Goal: Information Seeking & Learning: Learn about a topic

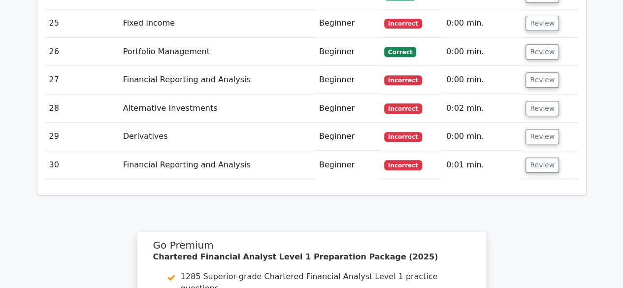
scroll to position [2283, 0]
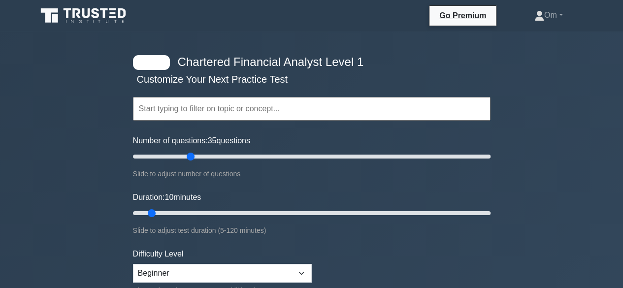
drag, startPoint x: 144, startPoint y: 155, endPoint x: 191, endPoint y: 163, distance: 47.9
type input "35"
click at [191, 163] on input "Number of questions: 35 questions" at bounding box center [312, 157] width 358 height 12
drag, startPoint x: 146, startPoint y: 209, endPoint x: 217, endPoint y: 216, distance: 71.7
type input "30"
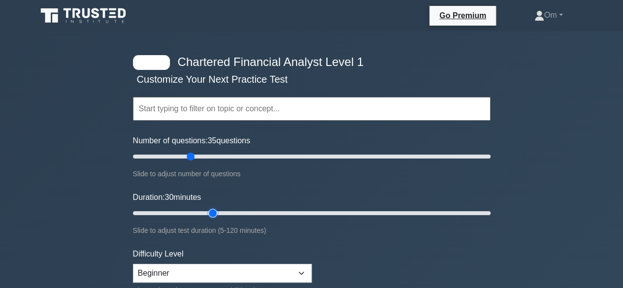
click at [217, 216] on input "Duration: 30 minutes" at bounding box center [312, 213] width 358 height 12
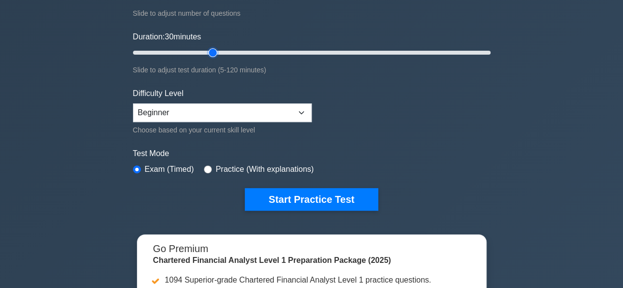
scroll to position [163, 0]
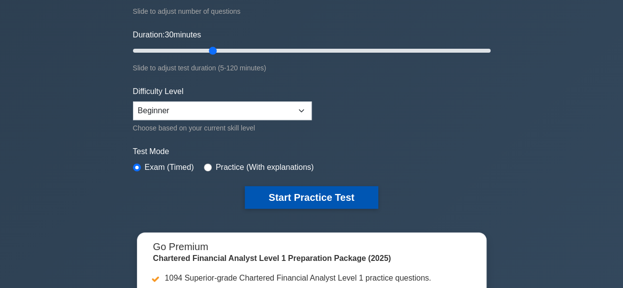
click at [319, 189] on button "Start Practice Test" at bounding box center [311, 197] width 133 height 23
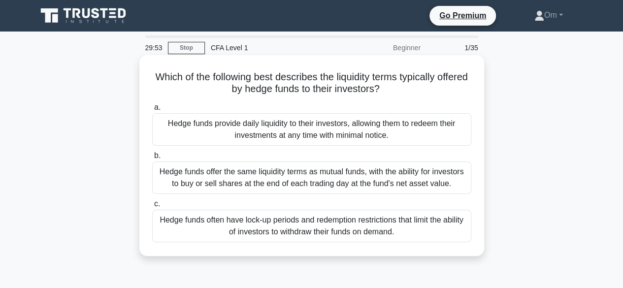
click at [303, 114] on div "Hedge funds provide daily liquidity to their investors, allowing them to redeem…" at bounding box center [311, 129] width 319 height 33
click at [152, 111] on input "a. Hedge funds provide daily liquidity to their investors, allowing them to red…" at bounding box center [152, 107] width 0 height 6
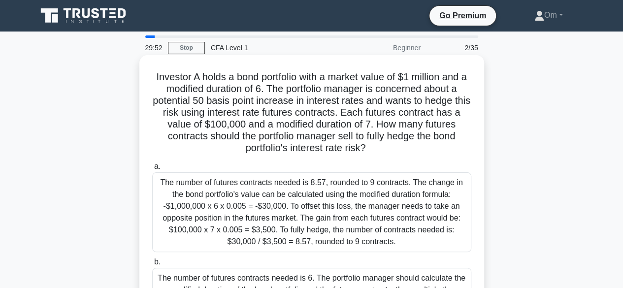
click at [343, 215] on div "The number of futures contracts needed is 8.57, rounded to 9 contracts. The cha…" at bounding box center [311, 212] width 319 height 80
click at [152, 170] on input "a. The number of futures contracts needed is 8.57, rounded to 9 contracts. The …" at bounding box center [152, 167] width 0 height 6
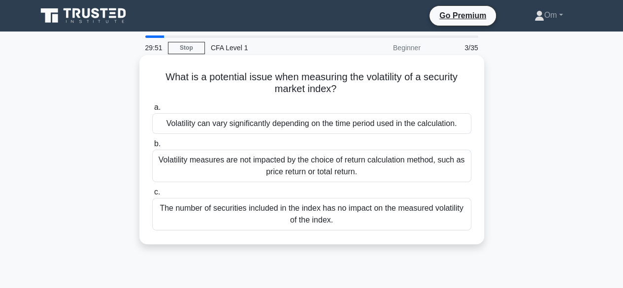
click at [338, 200] on div "The number of securities included in the index has no impact on the measured vo…" at bounding box center [311, 214] width 319 height 33
click at [152, 196] on input "c. The number of securities included in the index has no impact on the measured…" at bounding box center [152, 192] width 0 height 6
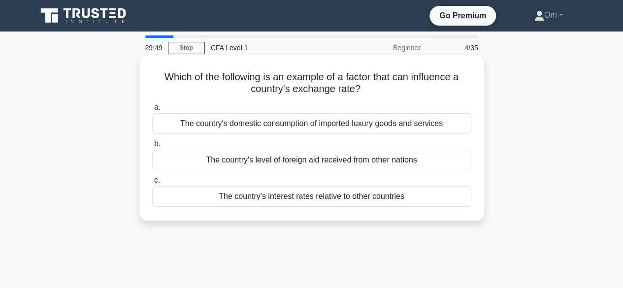
click at [342, 159] on div "The country's level of foreign aid received from other nations" at bounding box center [311, 160] width 319 height 21
click at [152, 147] on input "b. The country's level of foreign aid received from other nations" at bounding box center [152, 144] width 0 height 6
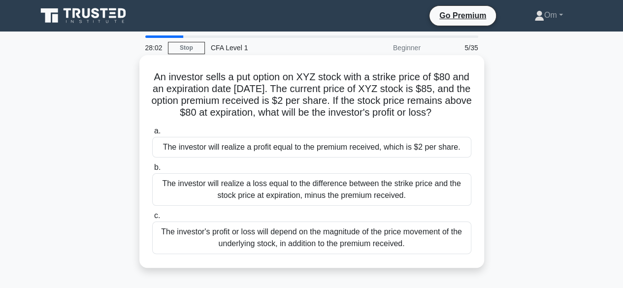
click at [296, 188] on div "The investor will realize a loss equal to the difference between the strike pri…" at bounding box center [311, 189] width 319 height 33
click at [152, 171] on input "b. The investor will realize a loss equal to the difference between the strike …" at bounding box center [152, 167] width 0 height 6
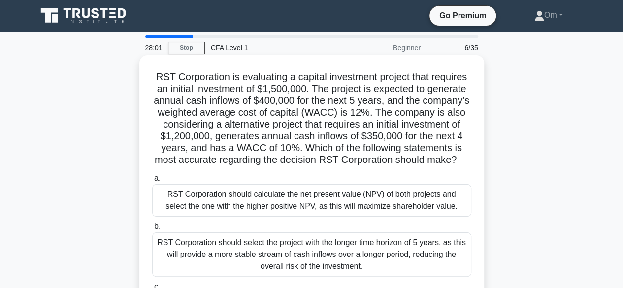
click at [298, 184] on label "a. RST Corporation should calculate the net present value (NPV) of both project…" at bounding box center [311, 194] width 319 height 44
click at [152, 182] on input "a. RST Corporation should calculate the net present value (NPV) of both project…" at bounding box center [152, 178] width 0 height 6
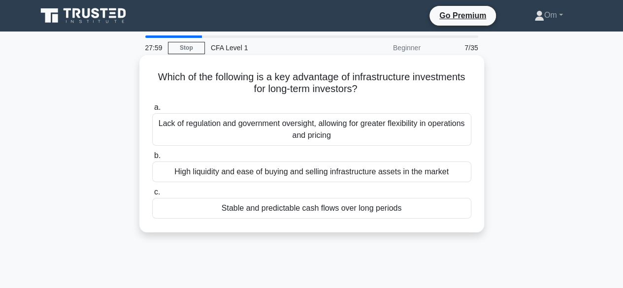
click at [301, 179] on div "High liquidity and ease of buying and selling infrastructure assets in the mark…" at bounding box center [311, 172] width 319 height 21
click at [152, 159] on input "b. High liquidity and ease of buying and selling infrastructure assets in the m…" at bounding box center [152, 156] width 0 height 6
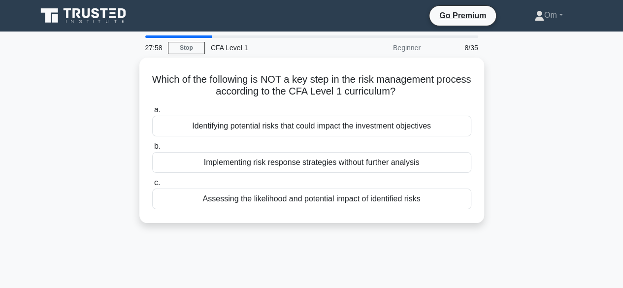
click at [301, 179] on label "c. Assessing the likelihood and potential impact of identified risks" at bounding box center [311, 193] width 319 height 33
click at [152, 180] on input "c. Assessing the likelihood and potential impact of identified risks" at bounding box center [152, 183] width 0 height 6
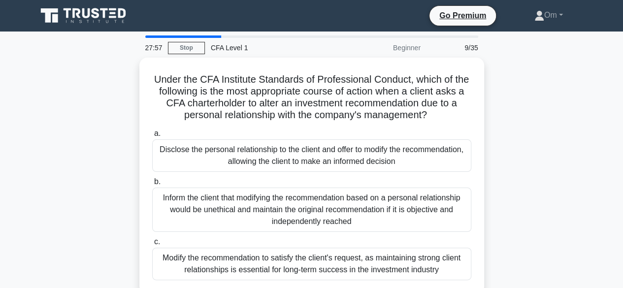
click at [301, 165] on div "Disclose the personal relationship to the client and offer to modify the recomm…" at bounding box center [311, 155] width 319 height 33
click at [152, 137] on input "a. Disclose the personal relationship to the client and offer to modify the rec…" at bounding box center [152, 134] width 0 height 6
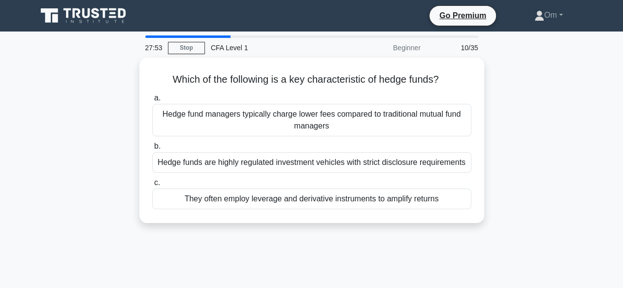
click at [301, 165] on div "Hedge funds are highly regulated investment vehicles with strict disclosure req…" at bounding box center [311, 162] width 319 height 21
click at [152, 150] on input "b. Hedge funds are highly regulated investment vehicles with strict disclosure …" at bounding box center [152, 146] width 0 height 6
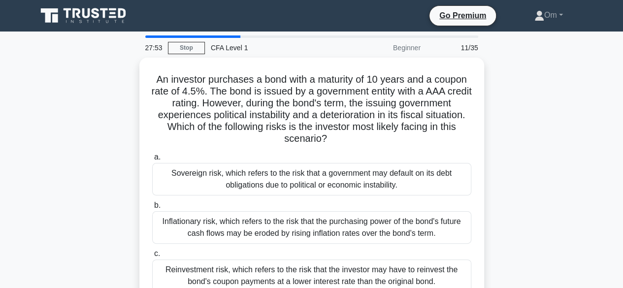
click at [301, 165] on div "Sovereign risk, which refers to the risk that a government may default on its d…" at bounding box center [311, 179] width 319 height 33
click at [152, 161] on input "a. Sovereign risk, which refers to the risk that a government may default on it…" at bounding box center [152, 157] width 0 height 6
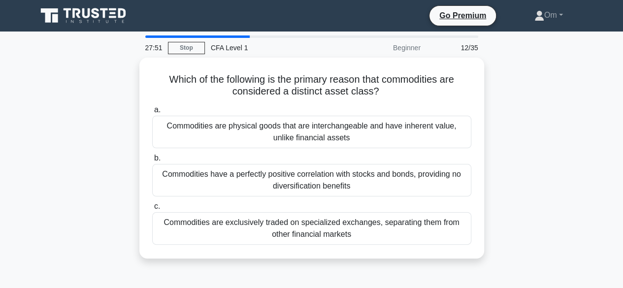
click at [301, 165] on div "Commodities have a perfectly positive correlation with stocks and bonds, provid…" at bounding box center [311, 180] width 319 height 33
click at [152, 162] on input "b. Commodities have a perfectly positive correlation with stocks and bonds, pro…" at bounding box center [152, 158] width 0 height 6
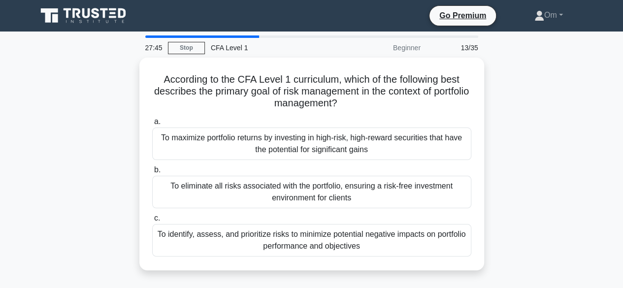
click at [301, 165] on label "b. To eliminate all risks associated with the portfolio, ensuring a risk-free i…" at bounding box center [311, 186] width 319 height 44
click at [152, 167] on input "b. To eliminate all risks associated with the portfolio, ensuring a risk-free i…" at bounding box center [152, 170] width 0 height 6
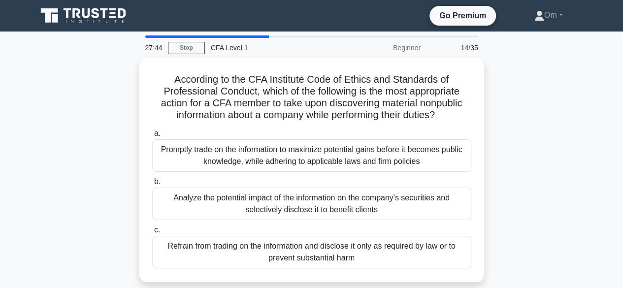
click at [301, 165] on div "Promptly trade on the information to maximize potential gains before it becomes…" at bounding box center [311, 155] width 319 height 33
click at [152, 137] on input "a. Promptly trade on the information to maximize potential gains before it beco…" at bounding box center [152, 134] width 0 height 6
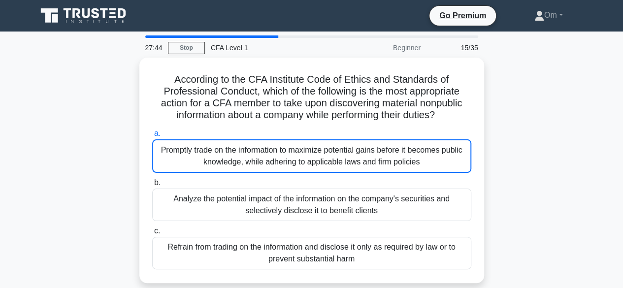
click at [301, 165] on div "Promptly trade on the information to maximize potential gains before it becomes…" at bounding box center [311, 155] width 319 height 33
click at [152, 137] on input "a. Promptly trade on the information to maximize potential gains before it beco…" at bounding box center [152, 134] width 0 height 6
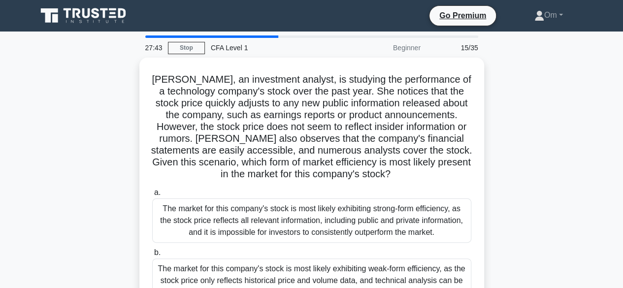
click at [301, 165] on h5 "Emily, an investment analyst, is studying the performance of a technology compa…" at bounding box center [311, 126] width 321 height 107
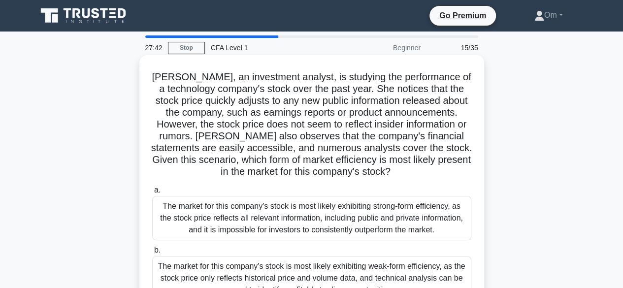
click at [305, 213] on div "The market for this company's stock is most likely exhibiting strong-form effic…" at bounding box center [311, 218] width 319 height 44
click at [152, 194] on input "a. The market for this company's stock is most likely exhibiting strong-form ef…" at bounding box center [152, 190] width 0 height 6
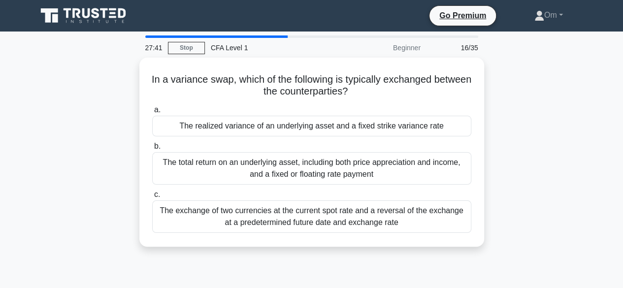
click at [305, 213] on div "The exchange of two currencies at the current spot rate and a reversal of the e…" at bounding box center [311, 216] width 319 height 33
click at [152, 198] on input "c. The exchange of two currencies at the current spot rate and a reversal of th…" at bounding box center [152, 195] width 0 height 6
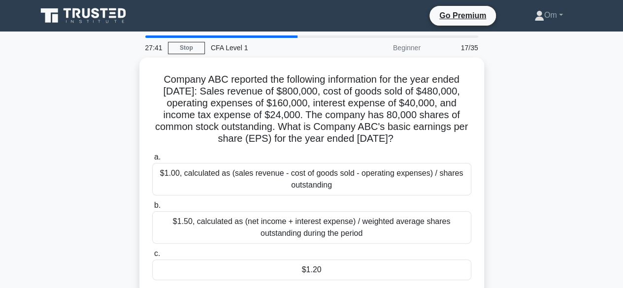
click at [305, 213] on div "$1.50, calculated as (net income + interest expense) / weighted average shares …" at bounding box center [311, 227] width 319 height 33
click at [152, 209] on input "b. $1.50, calculated as (net income + interest expense) / weighted average shar…" at bounding box center [152, 205] width 0 height 6
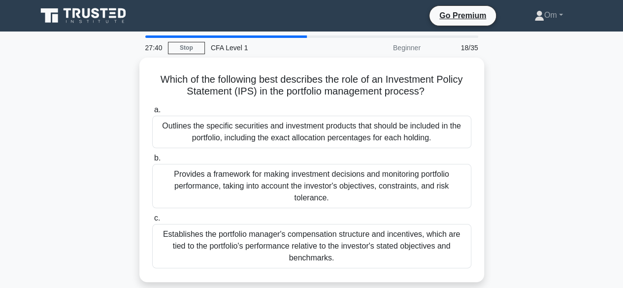
click at [305, 224] on div "Establishes the portfolio manager's compensation structure and incentives, whic…" at bounding box center [311, 246] width 319 height 44
click at [152, 215] on input "c. Establishes the portfolio manager's compensation structure and incentives, w…" at bounding box center [152, 218] width 0 height 6
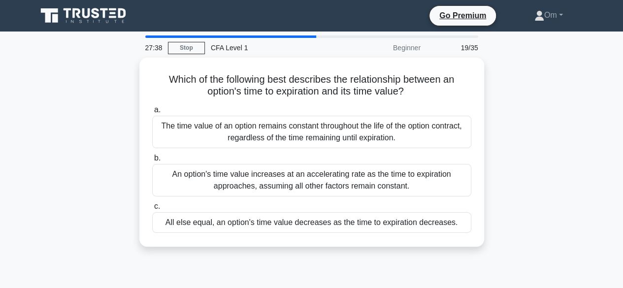
click at [305, 213] on div "All else equal, an option's time value decreases as the time to expiration decr…" at bounding box center [311, 222] width 319 height 21
click at [152, 210] on input "c. All else equal, an option's time value decreases as the time to expiration d…" at bounding box center [152, 206] width 0 height 6
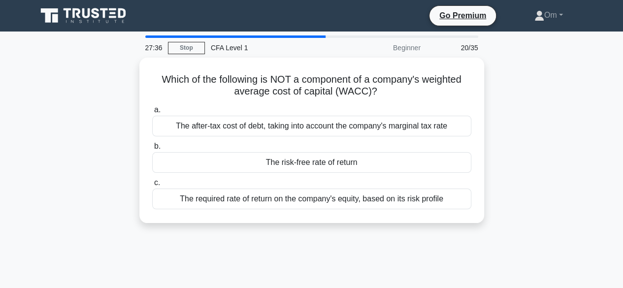
click at [305, 213] on div "Which of the following is NOT a component of a company's weighted average cost …" at bounding box center [311, 141] width 337 height 158
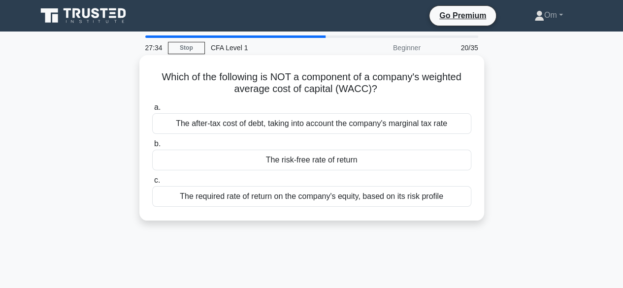
click at [304, 203] on div "The required rate of return on the company's equity, based on its risk profile" at bounding box center [311, 196] width 319 height 21
click at [152, 184] on input "c. The required rate of return on the company's equity, based on its risk profi…" at bounding box center [152, 180] width 0 height 6
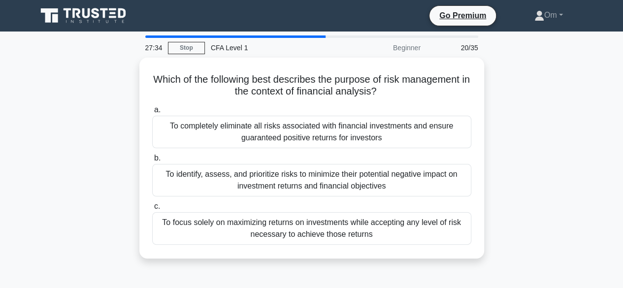
click at [304, 203] on label "c. To focus solely on maximizing returns on investments while accepting any lev…" at bounding box center [311, 222] width 319 height 44
click at [152, 203] on input "c. To focus solely on maximizing returns on investments while accepting any lev…" at bounding box center [152, 206] width 0 height 6
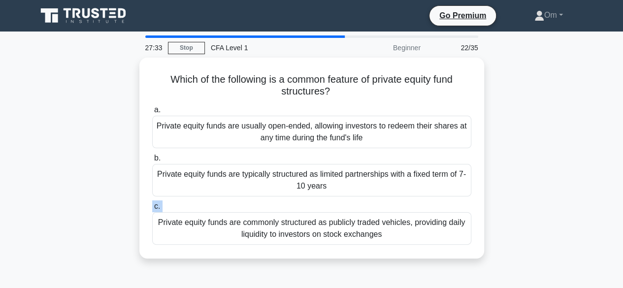
click at [304, 203] on label "c. Private equity funds are commonly structured as publicly traded vehicles, pr…" at bounding box center [311, 222] width 319 height 44
click at [152, 203] on input "c. Private equity funds are commonly structured as publicly traded vehicles, pr…" at bounding box center [152, 206] width 0 height 6
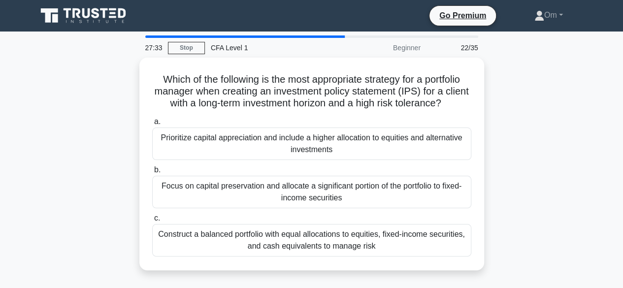
click at [304, 203] on div "Focus on capital preservation and allocate a significant portion of the portfol…" at bounding box center [311, 192] width 319 height 33
click at [152, 173] on input "b. Focus on capital preservation and allocate a significant portion of the port…" at bounding box center [152, 170] width 0 height 6
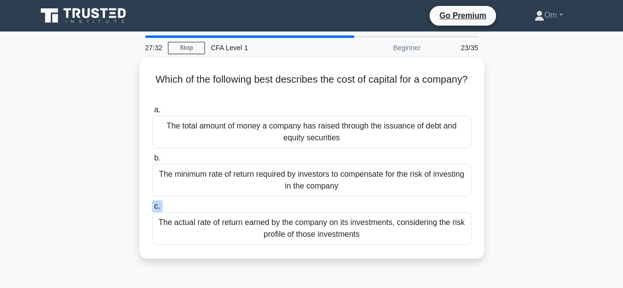
click at [304, 203] on label "c. The actual rate of return earned by the company on its investments, consider…" at bounding box center [311, 222] width 319 height 44
click at [152, 203] on input "c. The actual rate of return earned by the company on its investments, consider…" at bounding box center [152, 206] width 0 height 6
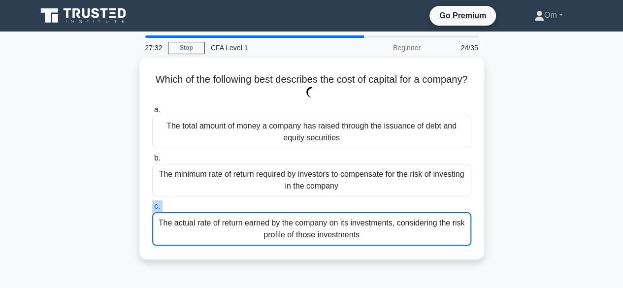
click at [304, 203] on label "c. The actual rate of return earned by the company on its investments, consider…" at bounding box center [311, 222] width 319 height 45
click at [152, 203] on input "c. The actual rate of return earned by the company on its investments, consider…" at bounding box center [152, 206] width 0 height 6
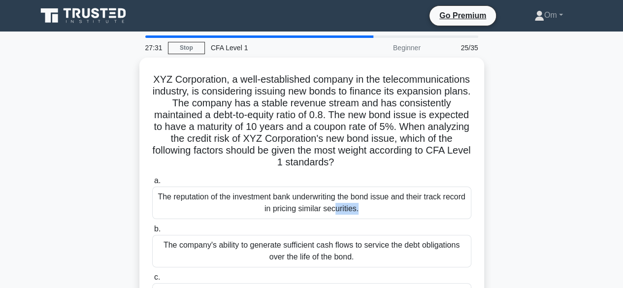
click at [304, 203] on div "The reputation of the investment bank underwriting the bond issue and their tra…" at bounding box center [311, 203] width 319 height 33
click at [152, 184] on input "a. The reputation of the investment bank underwriting the bond issue and their …" at bounding box center [152, 181] width 0 height 6
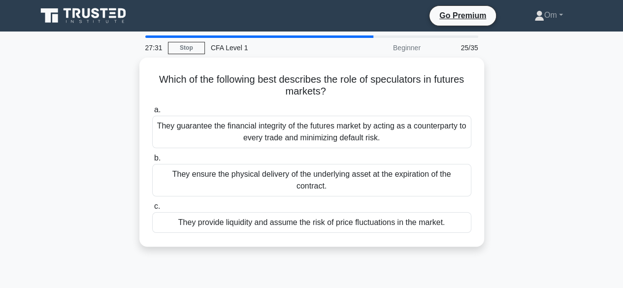
click at [304, 212] on div "They provide liquidity and assume the risk of price fluctuations in the market." at bounding box center [311, 222] width 319 height 21
click at [152, 203] on input "c. They provide liquidity and assume the risk of price fluctuations in the mark…" at bounding box center [152, 206] width 0 height 6
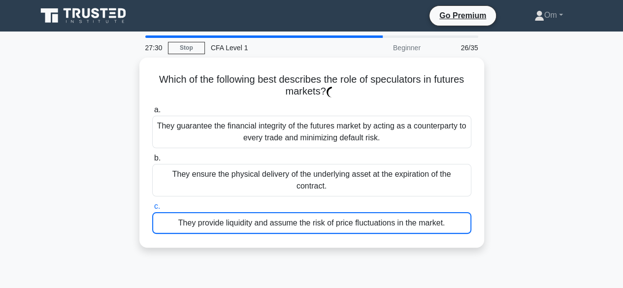
click at [304, 212] on div "They provide liquidity and assume the risk of price fluctuations in the market." at bounding box center [311, 223] width 319 height 22
click at [152, 203] on input "c. They provide liquidity and assume the risk of price fluctuations in the mark…" at bounding box center [152, 206] width 0 height 6
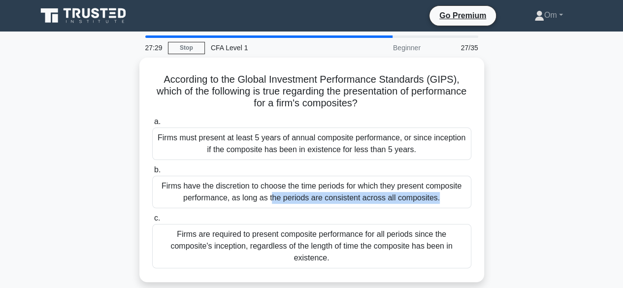
click at [304, 203] on div "Firms have the discretion to choose the time periods for which they present com…" at bounding box center [311, 192] width 319 height 33
click at [152, 173] on input "b. Firms have the discretion to choose the time periods for which they present …" at bounding box center [152, 170] width 0 height 6
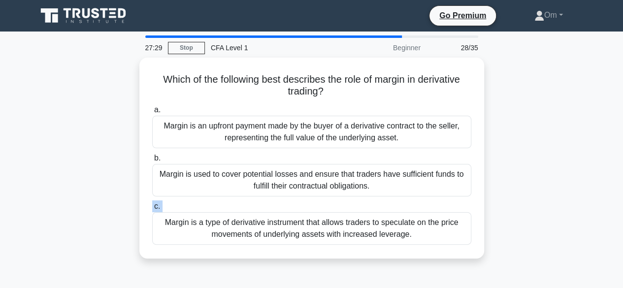
click at [304, 203] on label "c. Margin is a type of derivative instrument that allows traders to speculate o…" at bounding box center [311, 222] width 319 height 44
click at [152, 203] on input "c. Margin is a type of derivative instrument that allows traders to speculate o…" at bounding box center [152, 206] width 0 height 6
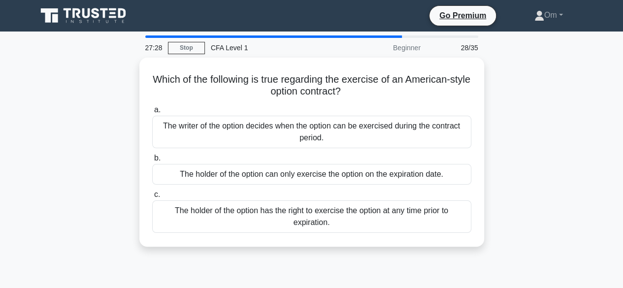
click at [304, 203] on div "The holder of the option has the right to exercise the option at any time prior…" at bounding box center [311, 216] width 319 height 33
click at [152, 198] on input "c. The holder of the option has the right to exercise the option at any time pr…" at bounding box center [152, 195] width 0 height 6
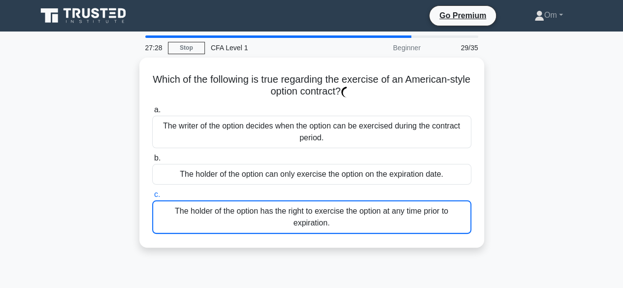
click at [304, 203] on div "The holder of the option has the right to exercise the option at any time prior…" at bounding box center [311, 216] width 319 height 33
click at [152, 198] on input "c. The holder of the option has the right to exercise the option at any time pr…" at bounding box center [152, 195] width 0 height 6
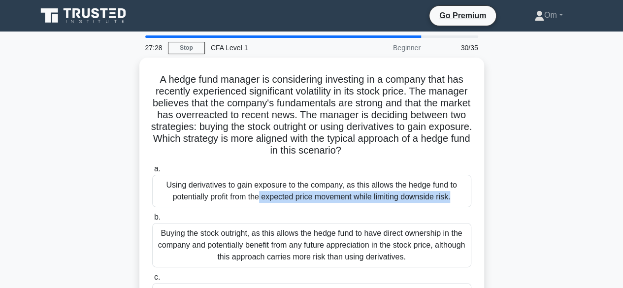
click at [304, 203] on div "Using derivatives to gain exposure to the company, as this allows the hedge fun…" at bounding box center [311, 191] width 319 height 33
click at [152, 172] on input "a. Using derivatives to gain exposure to the company, as this allows the hedge …" at bounding box center [152, 169] width 0 height 6
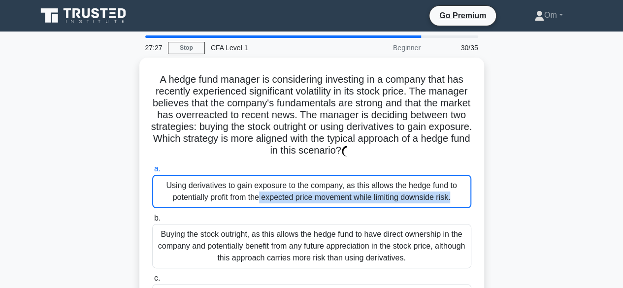
click at [304, 203] on div "Using derivatives to gain exposure to the company, as this allows the hedge fun…" at bounding box center [311, 191] width 319 height 33
click at [152, 172] on input "a. Using derivatives to gain exposure to the company, as this allows the hedge …" at bounding box center [152, 169] width 0 height 6
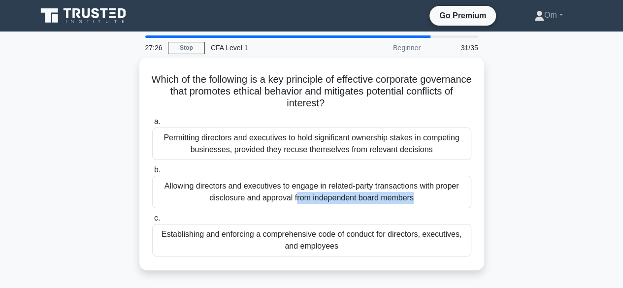
click at [304, 203] on div "Allowing directors and executives to engage in related-party transactions with …" at bounding box center [311, 192] width 319 height 33
click at [152, 173] on input "b. Allowing directors and executives to engage in related-party transactions wi…" at bounding box center [152, 170] width 0 height 6
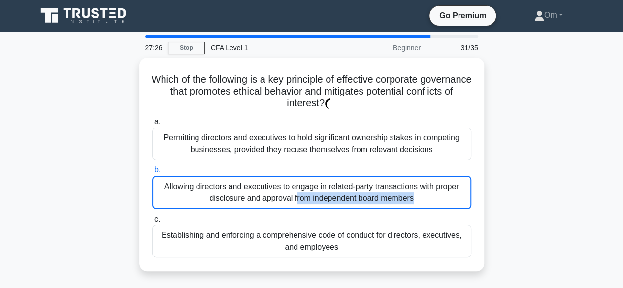
click at [304, 203] on div "Allowing directors and executives to engage in related-party transactions with …" at bounding box center [311, 192] width 319 height 33
click at [152, 173] on input "b. Allowing directors and executives to engage in related-party transactions wi…" at bounding box center [152, 170] width 0 height 6
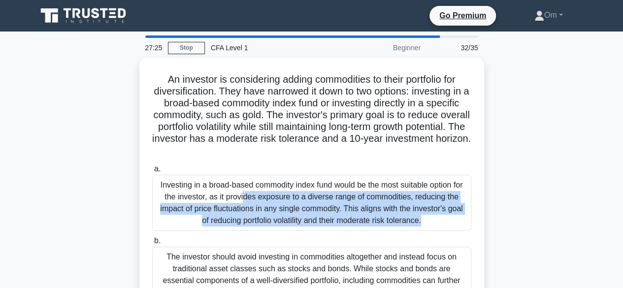
click at [304, 203] on div "Investing in a broad-based commodity index fund would be the most suitable opti…" at bounding box center [311, 203] width 319 height 56
click at [152, 172] on input "a. Investing in a broad-based commodity index fund would be the most suitable o…" at bounding box center [152, 169] width 0 height 6
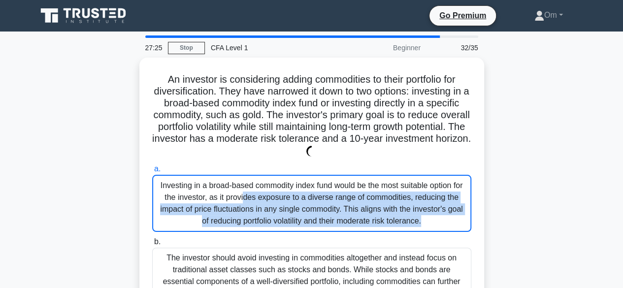
click at [304, 203] on div "Investing in a broad-based commodity index fund would be the most suitable opti…" at bounding box center [311, 203] width 319 height 57
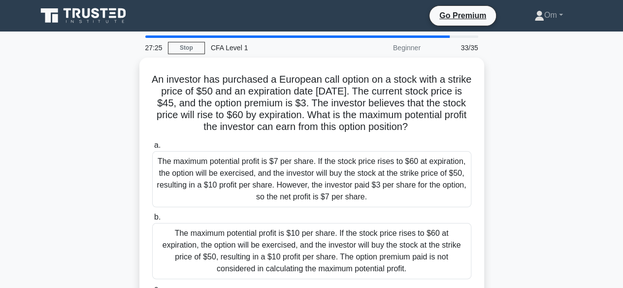
click at [304, 203] on div "The maximum potential profit is $7 per share. If the stock price rises to $60 a…" at bounding box center [311, 179] width 319 height 56
click at [152, 149] on input "a. The maximum potential profit is $7 per share. If the stock price rises to $6…" at bounding box center [152, 145] width 0 height 6
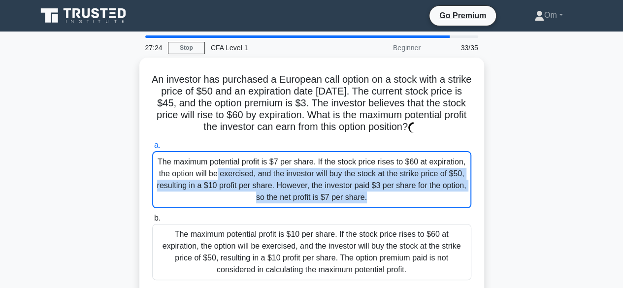
click at [304, 203] on div "The maximum potential profit is $7 per share. If the stock price rises to $60 a…" at bounding box center [311, 179] width 319 height 57
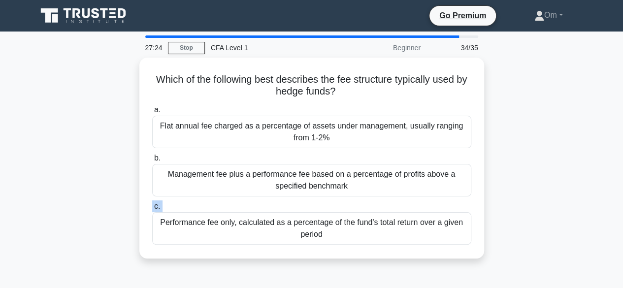
click at [304, 203] on label "c. Performance fee only, calculated as a percentage of the fund's total return …" at bounding box center [311, 222] width 319 height 44
click at [152, 203] on input "c. Performance fee only, calculated as a percentage of the fund's total return …" at bounding box center [152, 206] width 0 height 6
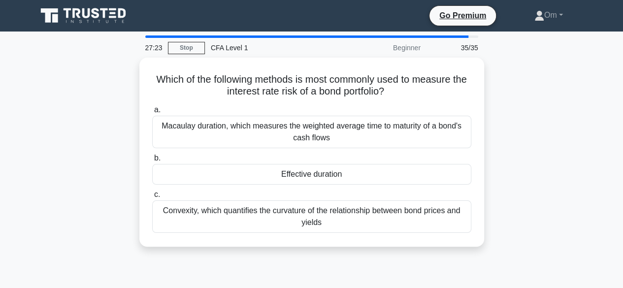
click at [304, 203] on div "Convexity, which quantifies the curvature of the relationship between bond pric…" at bounding box center [311, 216] width 319 height 33
click at [152, 198] on input "c. Convexity, which quantifies the curvature of the relationship between bond p…" at bounding box center [152, 195] width 0 height 6
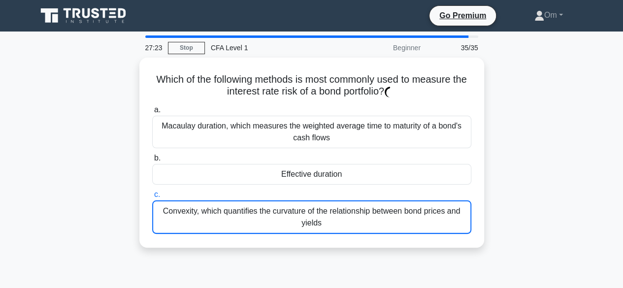
click at [304, 203] on div "Convexity, which quantifies the curvature of the relationship between bond pric…" at bounding box center [311, 216] width 319 height 33
click at [152, 198] on input "c. Convexity, which quantifies the curvature of the relationship between bond p…" at bounding box center [152, 195] width 0 height 6
click at [304, 203] on div "Convexity, which quantifies the curvature of the relationship between bond pric…" at bounding box center [311, 216] width 319 height 33
click at [152, 198] on input "c. Convexity, which quantifies the curvature of the relationship between bond p…" at bounding box center [152, 195] width 0 height 6
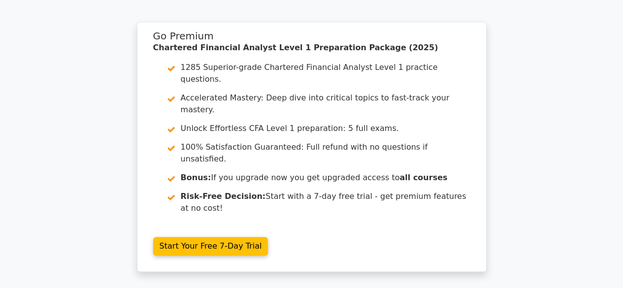
scroll to position [2363, 0]
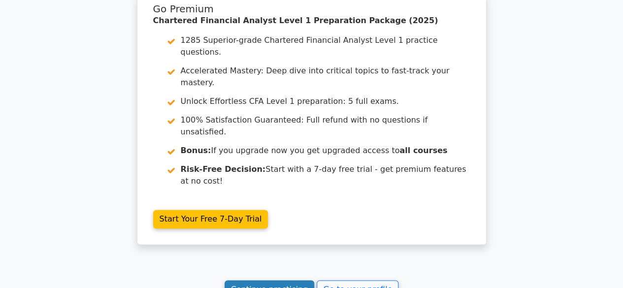
click at [281, 280] on link "Continue practicing" at bounding box center [270, 289] width 90 height 19
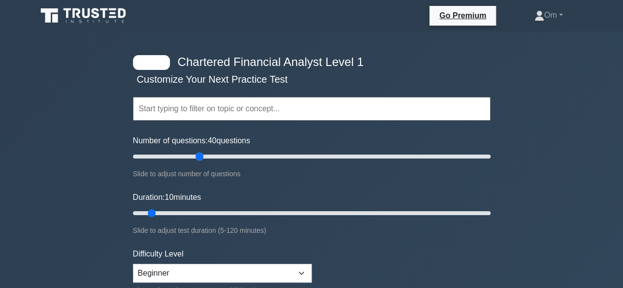
drag, startPoint x: 146, startPoint y: 155, endPoint x: 198, endPoint y: 162, distance: 53.2
click at [198, 162] on input "Number of questions: 40 questions" at bounding box center [312, 157] width 358 height 12
drag, startPoint x: 200, startPoint y: 155, endPoint x: 192, endPoint y: 155, distance: 8.9
type input "35"
click at [192, 155] on input "Number of questions: 35 questions" at bounding box center [312, 157] width 358 height 12
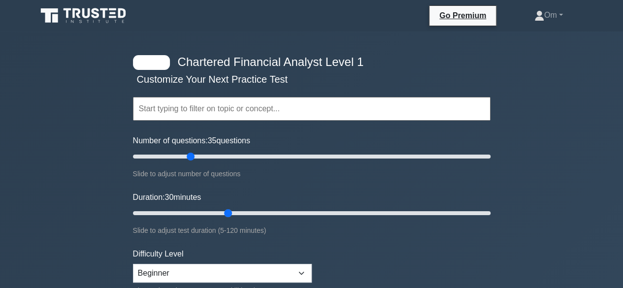
drag, startPoint x: 150, startPoint y: 213, endPoint x: 221, endPoint y: 219, distance: 70.7
type input "35"
click at [221, 219] on input "Duration: 30 minutes" at bounding box center [312, 213] width 358 height 12
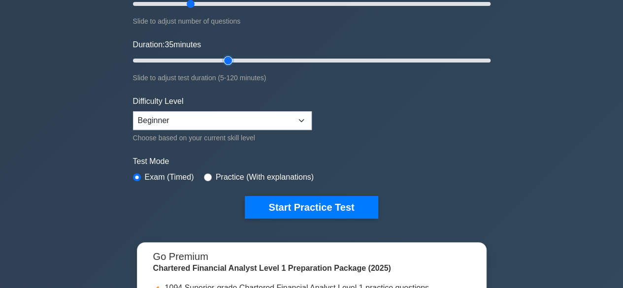
scroll to position [158, 0]
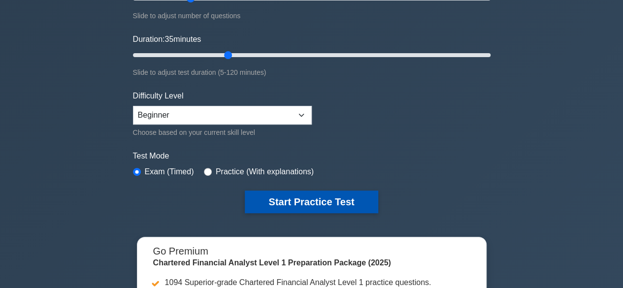
click at [264, 204] on button "Start Practice Test" at bounding box center [311, 202] width 133 height 23
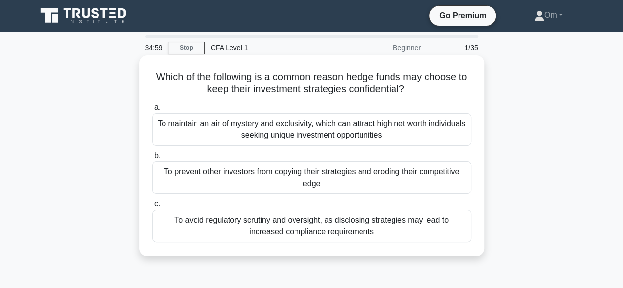
click at [267, 192] on div "To prevent other investors from copying their strategies and eroding their comp…" at bounding box center [311, 178] width 319 height 33
click at [152, 159] on input "b. To prevent other investors from copying their strategies and eroding their c…" at bounding box center [152, 156] width 0 height 6
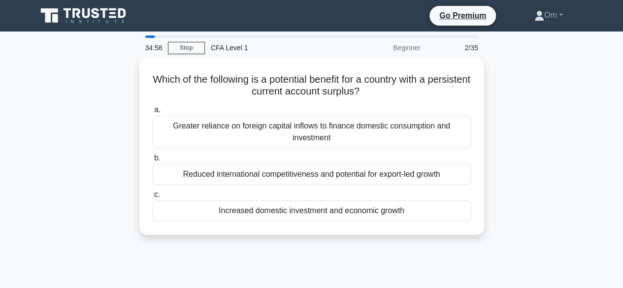
click at [267, 192] on label "c. Increased domestic investment and economic growth" at bounding box center [311, 205] width 319 height 33
click at [152, 192] on input "c. Increased domestic investment and economic growth" at bounding box center [152, 195] width 0 height 6
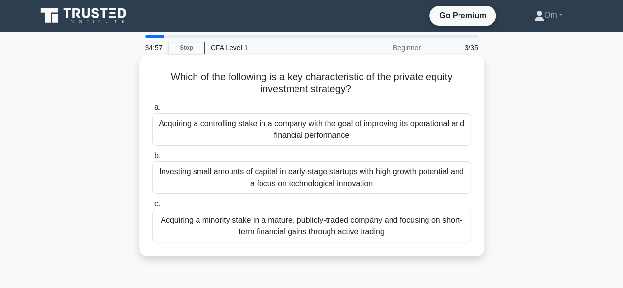
click at [268, 187] on div "Investing small amounts of capital in early-stage startups with high growth pot…" at bounding box center [311, 178] width 319 height 33
click at [152, 159] on input "b. Investing small amounts of capital in early-stage startups with high growth …" at bounding box center [152, 156] width 0 height 6
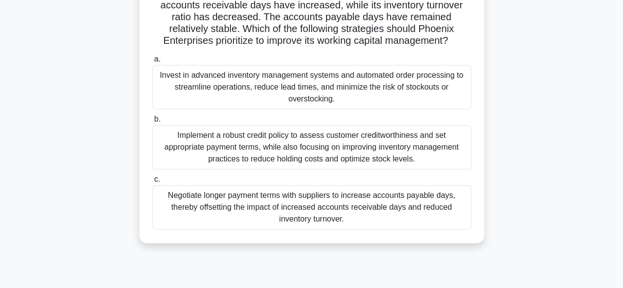
click at [269, 215] on div "Negotiate longer payment terms with suppliers to increase accounts payable days…" at bounding box center [311, 207] width 319 height 44
click at [152, 183] on input "c. Negotiate longer payment terms with suppliers to increase accounts payable d…" at bounding box center [152, 179] width 0 height 6
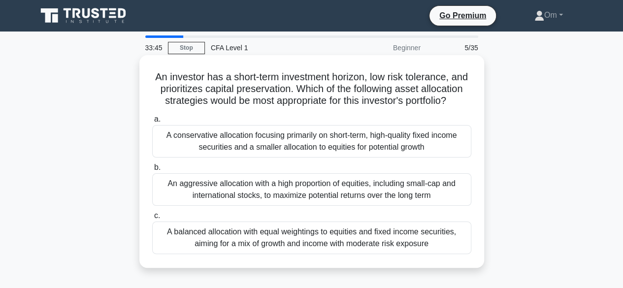
click at [274, 194] on div "An aggressive allocation with a high proportion of equities, including small-ca…" at bounding box center [311, 189] width 319 height 33
click at [152, 171] on input "b. An aggressive allocation with a high proportion of equities, including small…" at bounding box center [152, 167] width 0 height 6
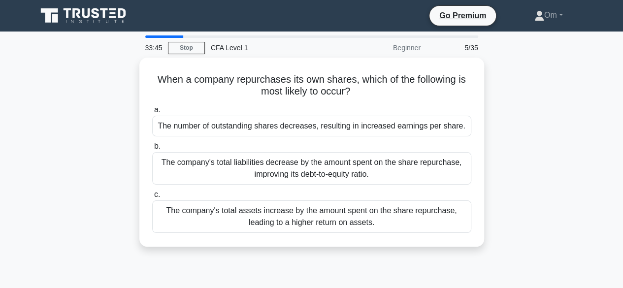
click at [274, 194] on label "c. The company's total assets increase by the amount spent on the share repurch…" at bounding box center [311, 211] width 319 height 44
click at [152, 194] on input "c. The company's total assets increase by the amount spent on the share repurch…" at bounding box center [152, 195] width 0 height 6
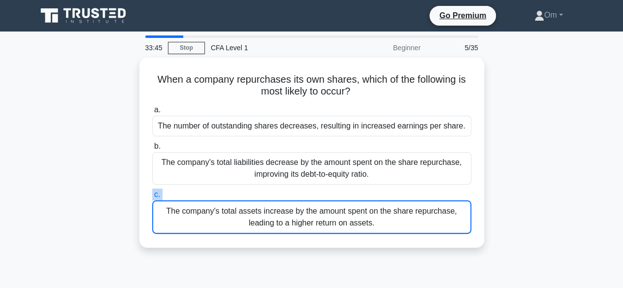
click at [274, 194] on label "c. The company's total assets increase by the amount spent on the share repurch…" at bounding box center [311, 211] width 319 height 45
click at [152, 194] on input "c. The company's total assets increase by the amount spent on the share repurch…" at bounding box center [152, 195] width 0 height 6
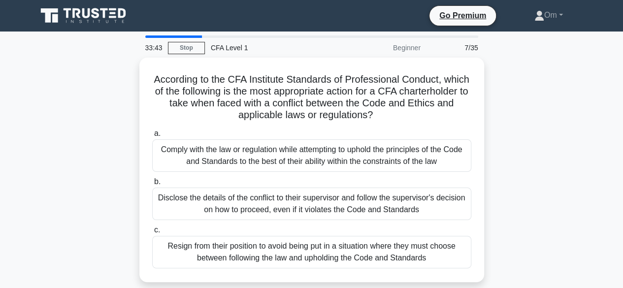
click at [274, 194] on div "Disclose the details of the conflict to their supervisor and follow the supervi…" at bounding box center [311, 204] width 319 height 33
click at [152, 185] on input "b. Disclose the details of the conflict to their supervisor and follow the supe…" at bounding box center [152, 182] width 0 height 6
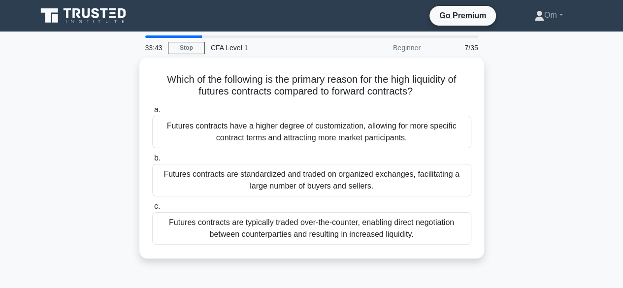
click at [274, 194] on div "Futures contracts are standardized and traded on organized exchanges, facilitat…" at bounding box center [311, 180] width 319 height 33
click at [152, 162] on input "b. Futures contracts are standardized and traded on organized exchanges, facili…" at bounding box center [152, 158] width 0 height 6
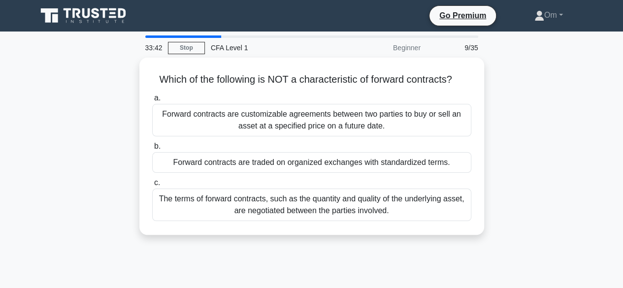
click at [274, 194] on div "The terms of forward contracts, such as the quantity and quality of the underly…" at bounding box center [311, 205] width 319 height 33
click at [152, 186] on input "c. The terms of forward contracts, such as the quantity and quality of the unde…" at bounding box center [152, 183] width 0 height 6
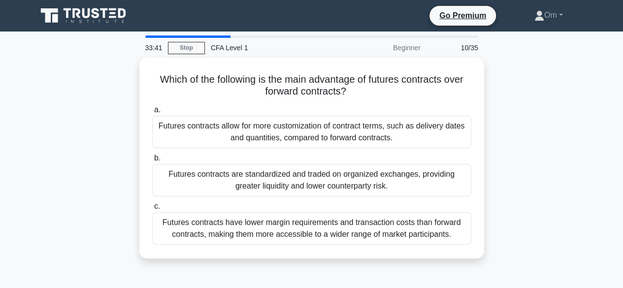
click at [274, 194] on div "Futures contracts are standardized and traded on organized exchanges, providing…" at bounding box center [311, 180] width 319 height 33
click at [152, 162] on input "b. Futures contracts are standardized and traded on organized exchanges, provid…" at bounding box center [152, 158] width 0 height 6
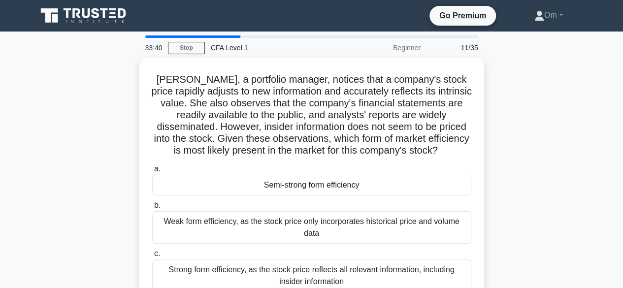
click at [274, 194] on div "a. Semi-strong form efficiency b. Weak form efficiency, as the stock price only…" at bounding box center [311, 227] width 331 height 133
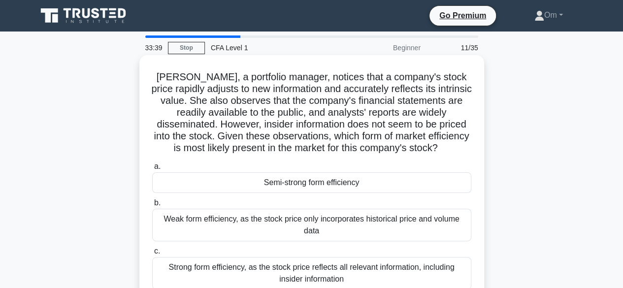
click at [273, 192] on div "Semi-strong form efficiency" at bounding box center [311, 182] width 319 height 21
click at [152, 170] on input "a. Semi-strong form efficiency" at bounding box center [152, 167] width 0 height 6
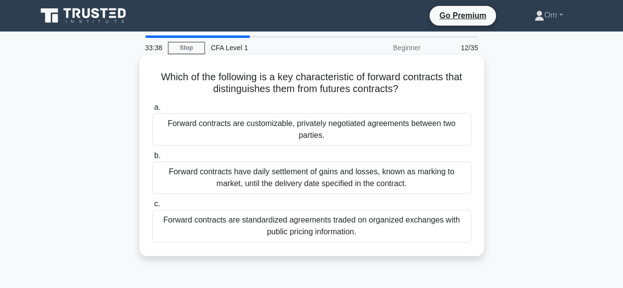
click at [277, 211] on div "Forward contracts are standardized agreements traded on organized exchanges wit…" at bounding box center [311, 226] width 319 height 33
click at [152, 207] on input "c. Forward contracts are standardized agreements traded on organized exchanges …" at bounding box center [152, 204] width 0 height 6
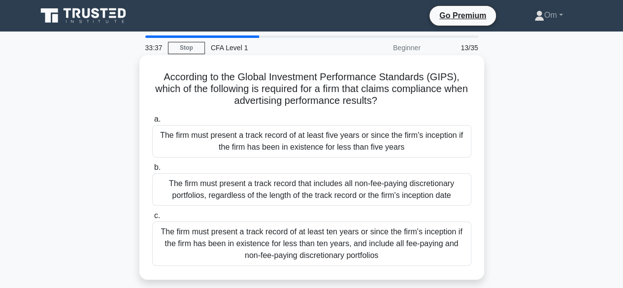
click at [277, 198] on div "The firm must present a track record that includes all non-fee-paying discretio…" at bounding box center [311, 189] width 319 height 33
click at [152, 171] on input "b. The firm must present a track record that includes all non-fee-paying discre…" at bounding box center [152, 167] width 0 height 6
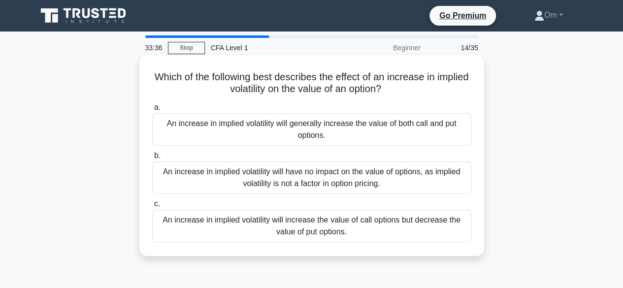
click at [279, 227] on div "An increase in implied volatility will increase the value of call options but d…" at bounding box center [311, 226] width 319 height 33
click at [152, 207] on input "c. An increase in implied volatility will increase the value of call options bu…" at bounding box center [152, 204] width 0 height 6
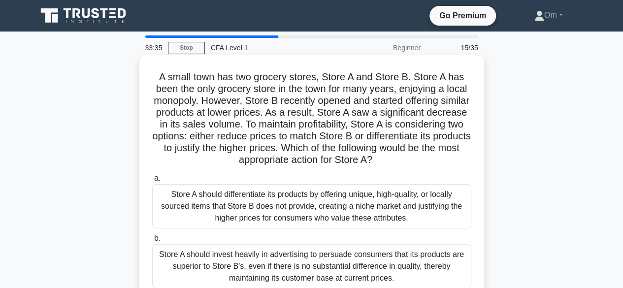
click at [279, 219] on div "Store A should differentiate its products by offering unique, high-quality, or …" at bounding box center [311, 206] width 319 height 44
click at [152, 182] on input "a. Store A should differentiate its products by offering unique, high-quality, …" at bounding box center [152, 178] width 0 height 6
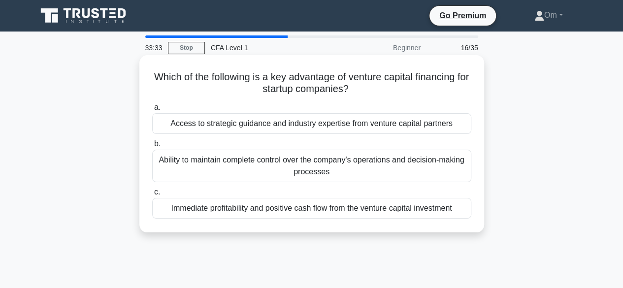
click at [283, 218] on div "Immediate profitability and positive cash flow from the venture capital investm…" at bounding box center [311, 208] width 319 height 21
click at [152, 196] on input "c. Immediate profitability and positive cash flow from the venture capital inve…" at bounding box center [152, 192] width 0 height 6
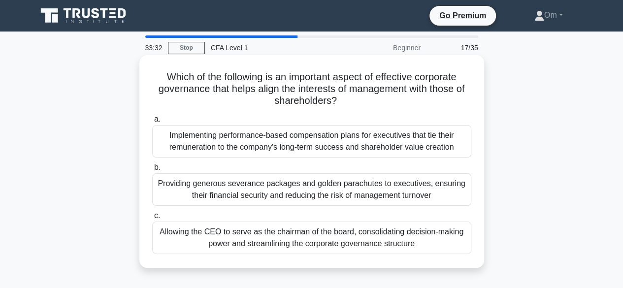
click at [281, 197] on div "Providing generous severance packages and golden parachutes to executives, ensu…" at bounding box center [311, 189] width 319 height 33
click at [152, 171] on input "b. Providing generous severance packages and golden parachutes to executives, e…" at bounding box center [152, 167] width 0 height 6
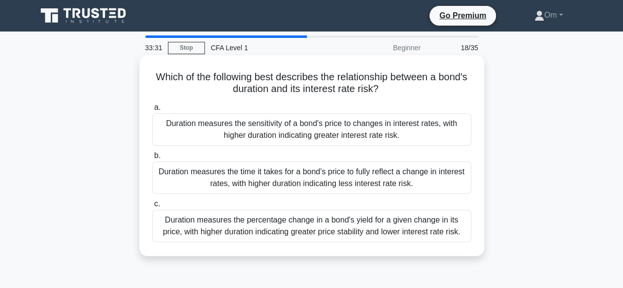
click at [285, 223] on div "Duration measures the percentage change in a bond's yield for a given change in…" at bounding box center [311, 226] width 319 height 33
click at [152, 207] on input "c. Duration measures the percentage change in a bond's yield for a given change…" at bounding box center [152, 204] width 0 height 6
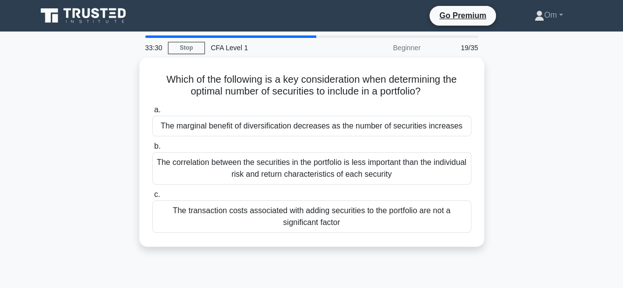
click at [285, 182] on div "a. The marginal benefit of diversification decreases as the number of securitie…" at bounding box center [311, 168] width 331 height 133
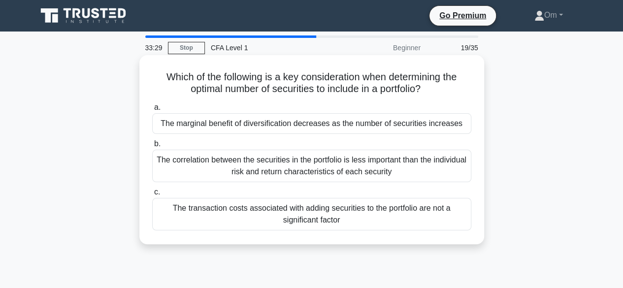
click at [281, 180] on div "The correlation between the securities in the portfolio is less important than …" at bounding box center [311, 166] width 319 height 33
click at [152, 147] on input "b. The correlation between the securities in the portfolio is less important th…" at bounding box center [152, 144] width 0 height 6
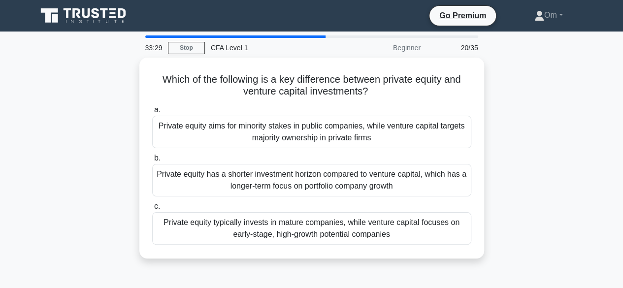
click at [281, 180] on div "Private equity has a shorter investment horizon compared to venture capital, wh…" at bounding box center [311, 180] width 319 height 33
click at [152, 162] on input "b. Private equity has a shorter investment horizon compared to venture capital,…" at bounding box center [152, 158] width 0 height 6
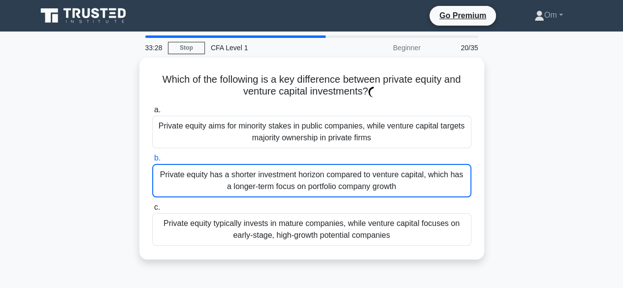
click at [281, 180] on div "Private equity has a shorter investment horizon compared to venture capital, wh…" at bounding box center [311, 180] width 319 height 33
click at [152, 162] on input "b. Private equity has a shorter investment horizon compared to venture capital,…" at bounding box center [152, 158] width 0 height 6
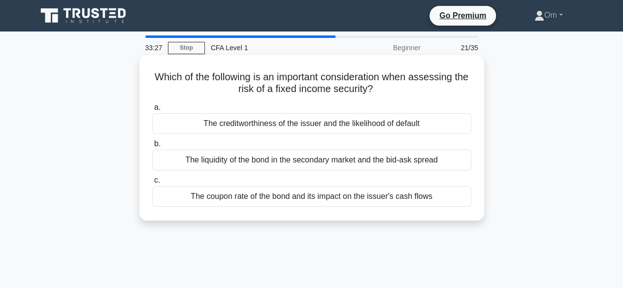
drag, startPoint x: 281, startPoint y: 180, endPoint x: 285, endPoint y: 154, distance: 25.9
click at [285, 154] on div "a. The creditworthiness of the issuer and the likelihood of default b. The liqu…" at bounding box center [311, 153] width 331 height 109
click at [285, 154] on div "The liquidity of the bond in the secondary market and the bid-ask spread" at bounding box center [311, 160] width 319 height 21
click at [152, 147] on input "b. The liquidity of the bond in the secondary market and the bid-ask spread" at bounding box center [152, 144] width 0 height 6
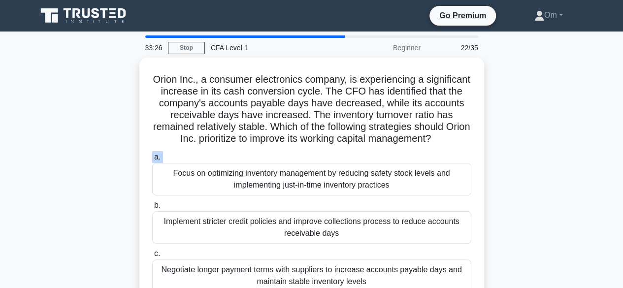
click at [285, 154] on label "a. Focus on optimizing inventory management by reducing safety stock levels and…" at bounding box center [311, 173] width 319 height 44
click at [152, 154] on input "a. Focus on optimizing inventory management by reducing safety stock levels and…" at bounding box center [152, 157] width 0 height 6
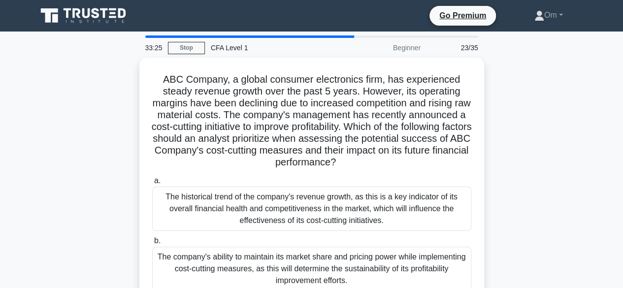
click at [288, 168] on div "ABC Company, a global consumer electronics firm, has experienced steady revenue…" at bounding box center [311, 211] width 337 height 299
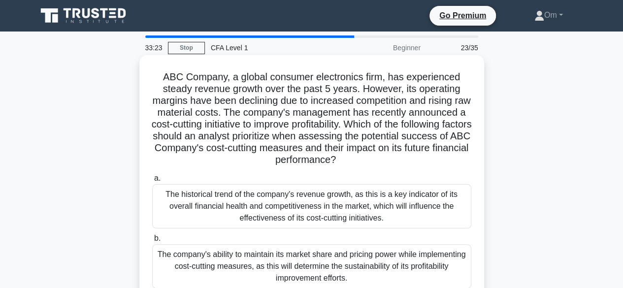
click at [295, 198] on div "The historical trend of the company's revenue growth, as this is a key indicato…" at bounding box center [311, 206] width 319 height 44
click at [152, 182] on input "a. The historical trend of the company's revenue growth, as this is a key indic…" at bounding box center [152, 178] width 0 height 6
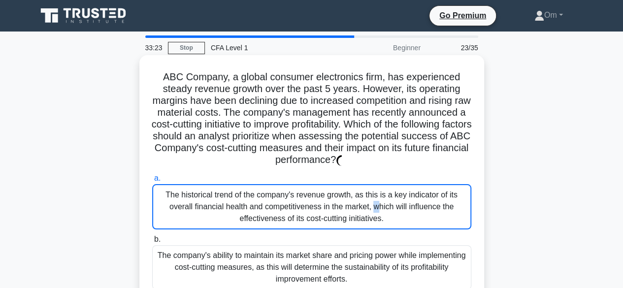
click at [295, 198] on div "The historical trend of the company's revenue growth, as this is a key indicato…" at bounding box center [311, 206] width 319 height 45
click at [152, 182] on input "a. The historical trend of the company's revenue growth, as this is a key indic…" at bounding box center [152, 178] width 0 height 6
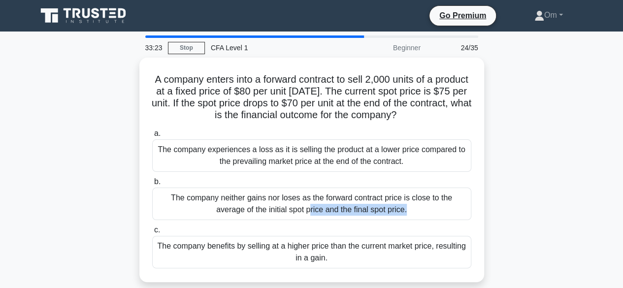
click at [295, 198] on div "The company neither gains nor loses as the forward contract price is close to t…" at bounding box center [311, 204] width 319 height 33
click at [152, 185] on input "b. The company neither gains nor loses as the forward contract price is close t…" at bounding box center [152, 182] width 0 height 6
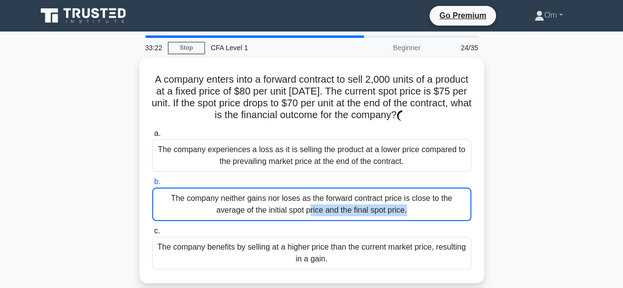
click at [295, 198] on div "The company neither gains nor loses as the forward contract price is close to t…" at bounding box center [311, 204] width 319 height 33
click at [152, 185] on input "b. The company neither gains nor loses as the forward contract price is close t…" at bounding box center [152, 182] width 0 height 6
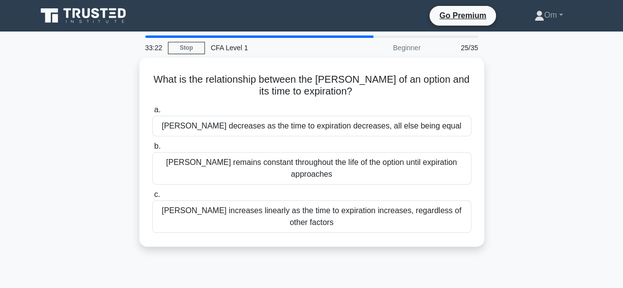
click at [295, 200] on div "Vega increases linearly as the time to expiration increases, regardless of othe…" at bounding box center [311, 216] width 319 height 33
click at [152, 198] on input "c. Vega increases linearly as the time to expiration increases, regardless of o…" at bounding box center [152, 195] width 0 height 6
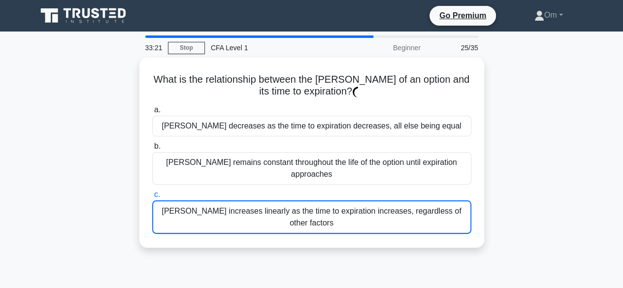
click at [295, 200] on div "Vega increases linearly as the time to expiration increases, regardless of othe…" at bounding box center [311, 216] width 319 height 33
click at [152, 198] on input "c. Vega increases linearly as the time to expiration increases, regardless of o…" at bounding box center [152, 195] width 0 height 6
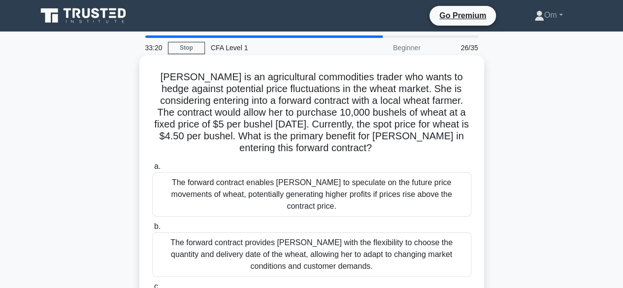
click at [295, 187] on div "The forward contract enables [PERSON_NAME] to speculate on the future price mov…" at bounding box center [311, 194] width 319 height 44
click at [152, 170] on input "a. The forward contract enables Sarah to speculate on the future price movement…" at bounding box center [152, 167] width 0 height 6
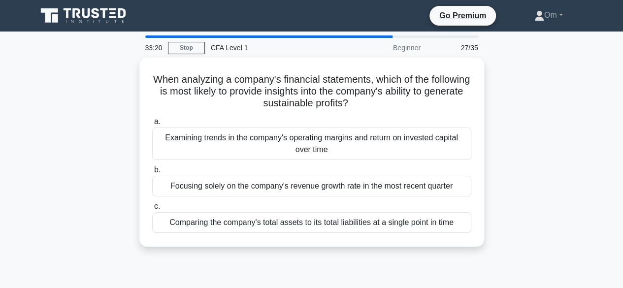
click at [295, 187] on div "Focusing solely on the company's revenue growth rate in the most recent quarter" at bounding box center [311, 186] width 319 height 21
click at [152, 173] on input "b. Focusing solely on the company's revenue growth rate in the most recent quar…" at bounding box center [152, 170] width 0 height 6
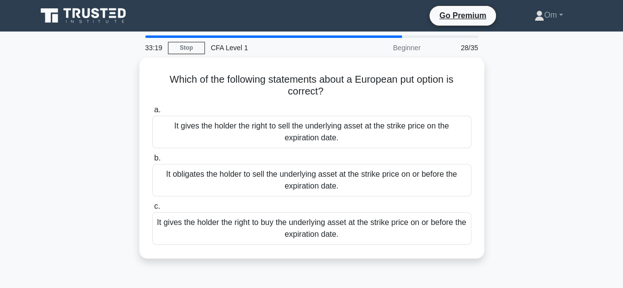
click at [295, 187] on div "It obligates the holder to sell the underlying asset at the strike price on or …" at bounding box center [311, 180] width 319 height 33
click at [152, 162] on input "b. It obligates the holder to sell the underlying asset at the strike price on …" at bounding box center [152, 158] width 0 height 6
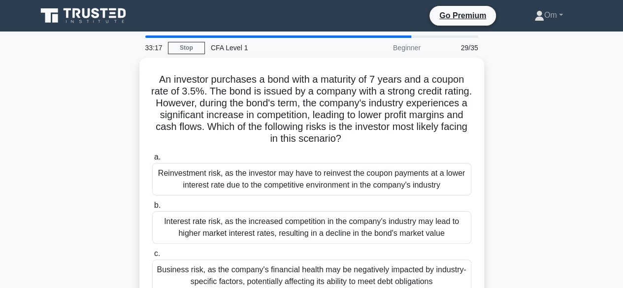
click at [295, 187] on div "Reinvestment risk, as the investor may have to reinvest the coupon payments at …" at bounding box center [311, 179] width 319 height 33
click at [152, 161] on input "a. Reinvestment risk, as the investor may have to reinvest the coupon payments …" at bounding box center [152, 157] width 0 height 6
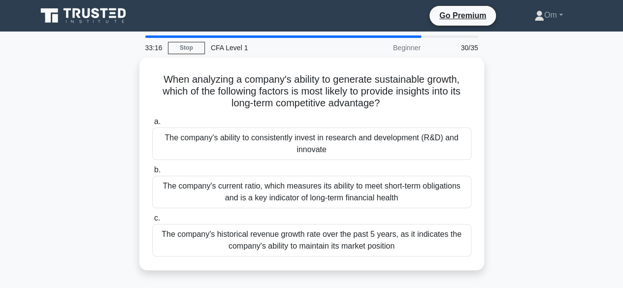
click at [295, 187] on div "The company's current ratio, which measures its ability to meet short-term obli…" at bounding box center [311, 192] width 319 height 33
click at [152, 173] on input "b. The company's current ratio, which measures its ability to meet short-term o…" at bounding box center [152, 170] width 0 height 6
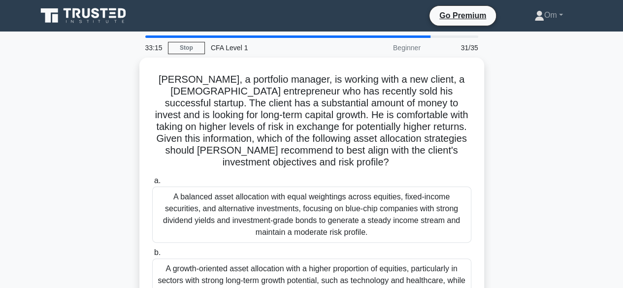
click at [295, 187] on div "A balanced asset allocation with equal weightings across equities, fixed-income…" at bounding box center [311, 215] width 319 height 56
click at [152, 184] on input "a. A balanced asset allocation with equal weightings across equities, fixed-inc…" at bounding box center [152, 181] width 0 height 6
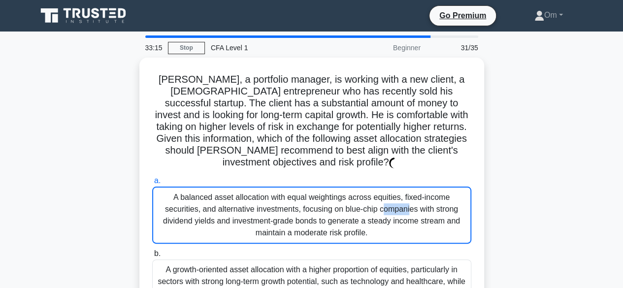
click at [295, 187] on div "A balanced asset allocation with equal weightings across equities, fixed-income…" at bounding box center [311, 215] width 319 height 57
click at [152, 184] on input "a. A balanced asset allocation with equal weightings across equities, fixed-inc…" at bounding box center [152, 181] width 0 height 6
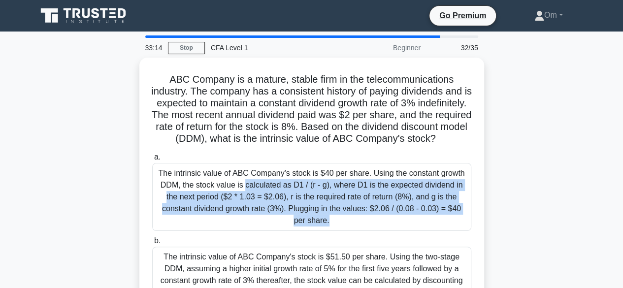
click at [295, 187] on div "The intrinsic value of ABC Company's stock is $40 per share. Using the constant…" at bounding box center [311, 197] width 319 height 68
click at [152, 161] on input "a. The intrinsic value of ABC Company's stock is $40 per share. Using the const…" at bounding box center [152, 157] width 0 height 6
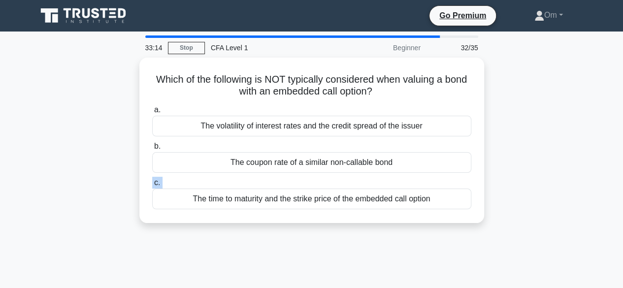
click at [295, 187] on label "c. The time to maturity and the strike price of the embedded call option" at bounding box center [311, 193] width 319 height 33
click at [152, 186] on input "c. The time to maturity and the strike price of the embedded call option" at bounding box center [152, 183] width 0 height 6
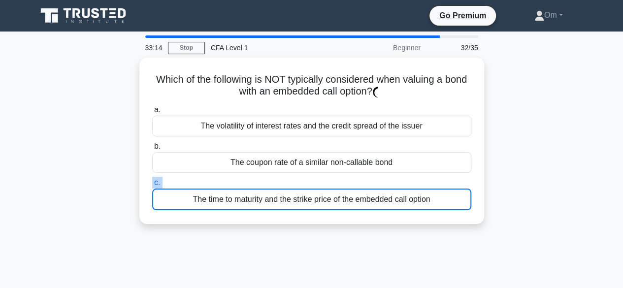
click at [295, 189] on div "The time to maturity and the strike price of the embedded call option" at bounding box center [311, 200] width 319 height 22
click at [152, 186] on input "c. The time to maturity and the strike price of the embedded call option" at bounding box center [152, 183] width 0 height 6
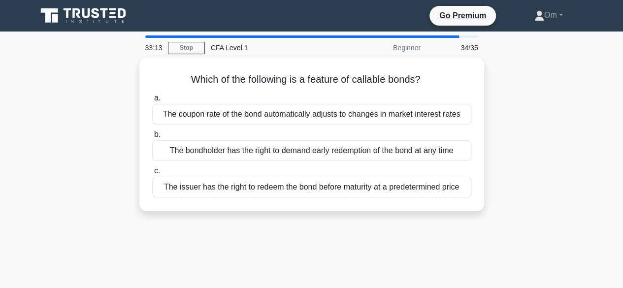
click at [295, 187] on div "The issuer has the right to redeem the bond before maturity at a predetermined …" at bounding box center [311, 187] width 319 height 21
click at [152, 174] on input "c. The issuer has the right to redeem the bond before maturity at a predetermin…" at bounding box center [152, 171] width 0 height 6
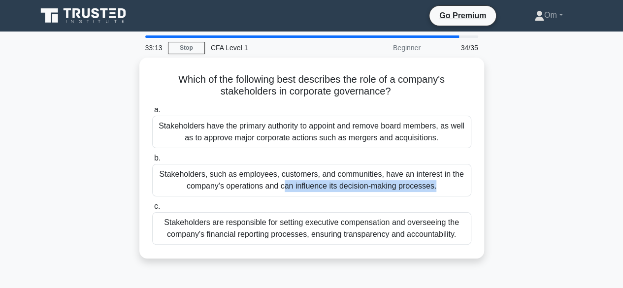
click at [295, 187] on div "Stakeholders, such as employees, customers, and communities, have an interest i…" at bounding box center [311, 180] width 319 height 33
click at [152, 162] on input "b. Stakeholders, such as employees, customers, and communities, have an interes…" at bounding box center [152, 158] width 0 height 6
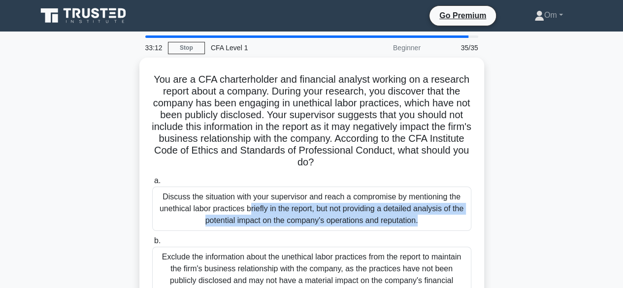
click at [295, 187] on div "Discuss the situation with your supervisor and reach a compromise by mentioning…" at bounding box center [311, 209] width 319 height 44
click at [152, 184] on input "a. Discuss the situation with your supervisor and reach a compromise by mention…" at bounding box center [152, 181] width 0 height 6
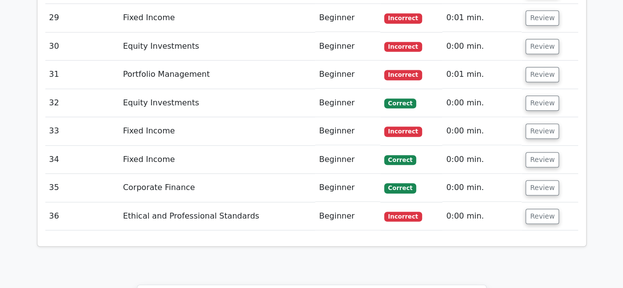
scroll to position [2137, 0]
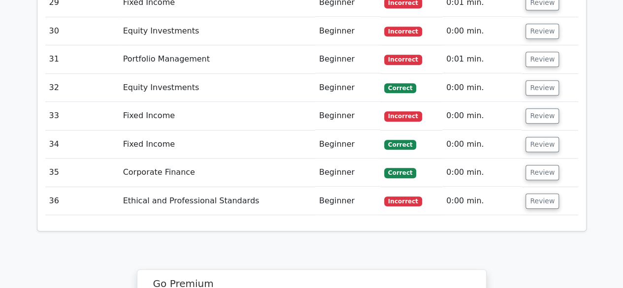
click at [535, 187] on td "Review" at bounding box center [550, 201] width 56 height 28
click at [537, 194] on button "Review" at bounding box center [541, 201] width 33 height 15
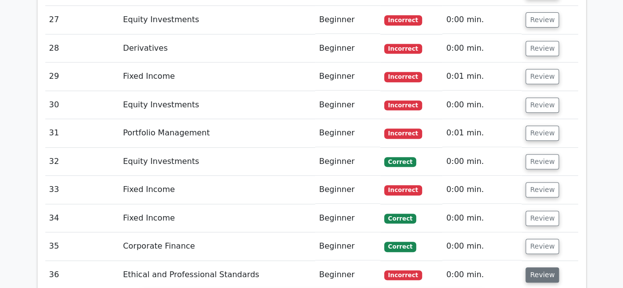
scroll to position [2058, 0]
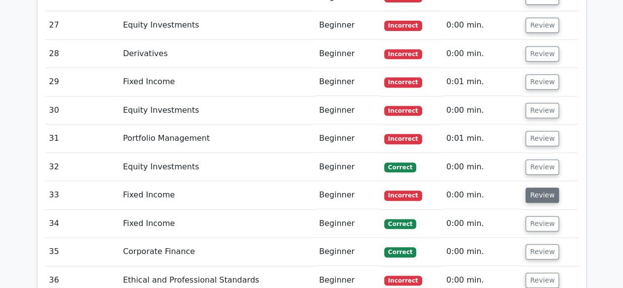
click at [543, 188] on button "Review" at bounding box center [541, 195] width 33 height 15
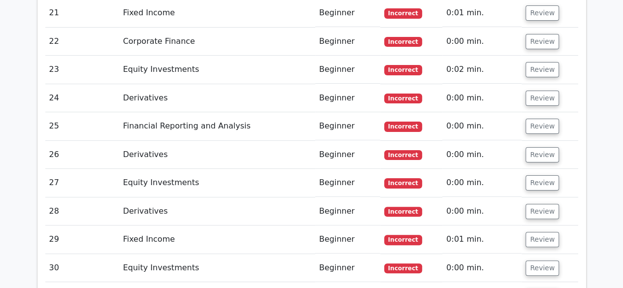
scroll to position [1949, 0]
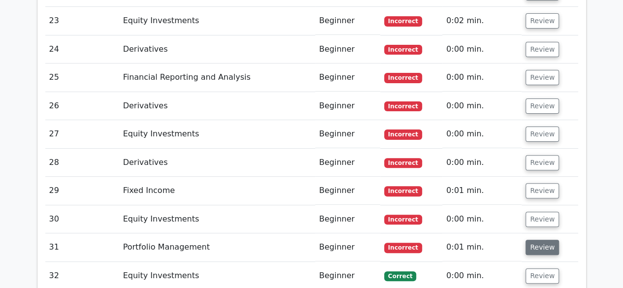
click at [540, 240] on button "Review" at bounding box center [541, 247] width 33 height 15
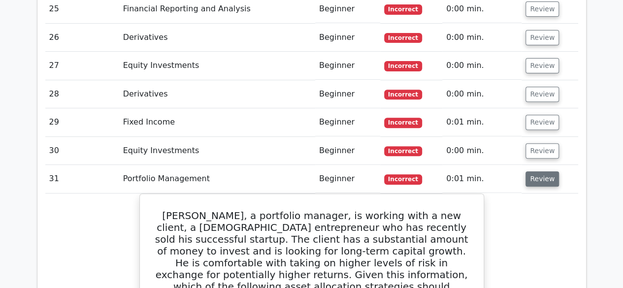
scroll to position [2002, 0]
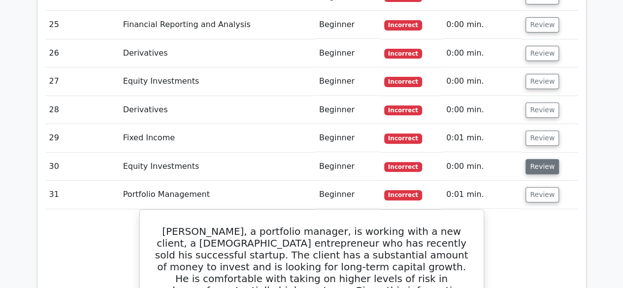
click at [531, 159] on button "Review" at bounding box center [541, 166] width 33 height 15
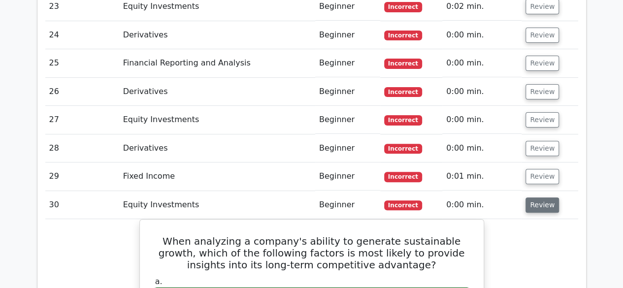
scroll to position [1936, 0]
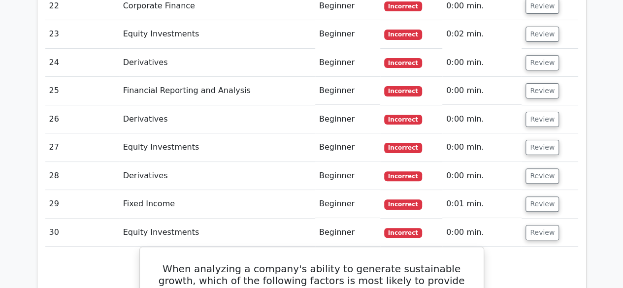
click at [550, 190] on td "Review" at bounding box center [550, 204] width 56 height 28
click at [546, 197] on button "Review" at bounding box center [541, 204] width 33 height 15
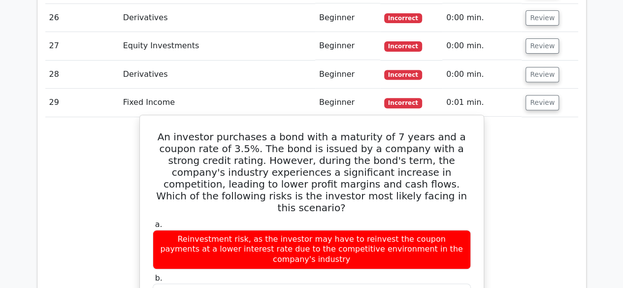
scroll to position [2007, 0]
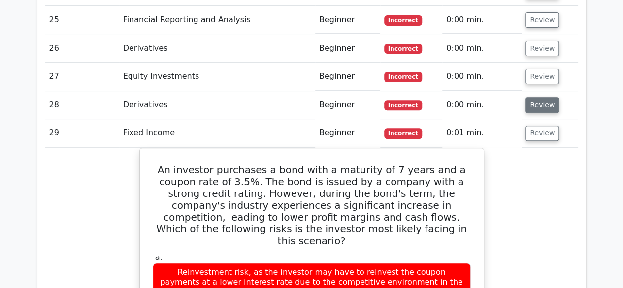
click at [535, 98] on button "Review" at bounding box center [541, 105] width 33 height 15
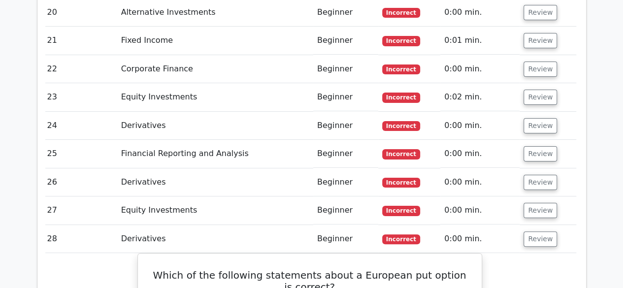
scroll to position [0, 0]
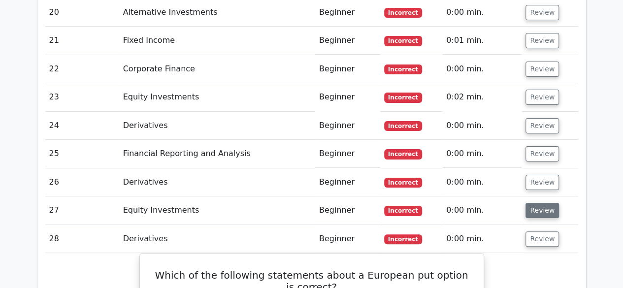
click at [527, 203] on button "Review" at bounding box center [541, 210] width 33 height 15
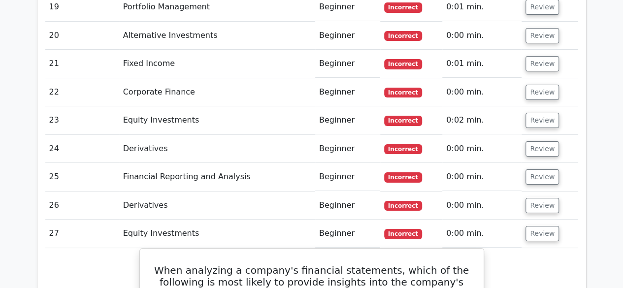
scroll to position [1849, 0]
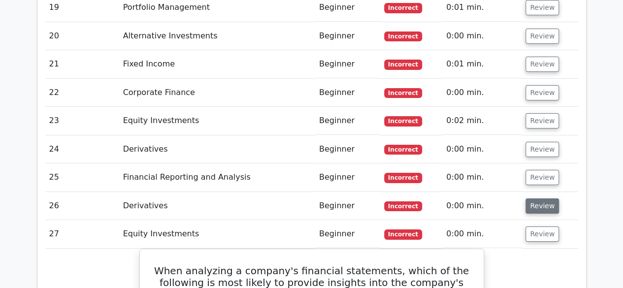
click at [534, 198] on button "Review" at bounding box center [541, 205] width 33 height 15
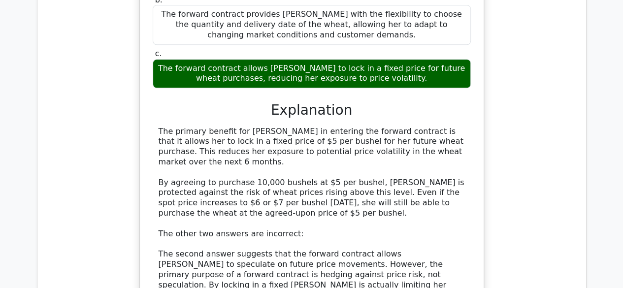
scroll to position [2244, 0]
